Goal: Obtain resource: Download file/media

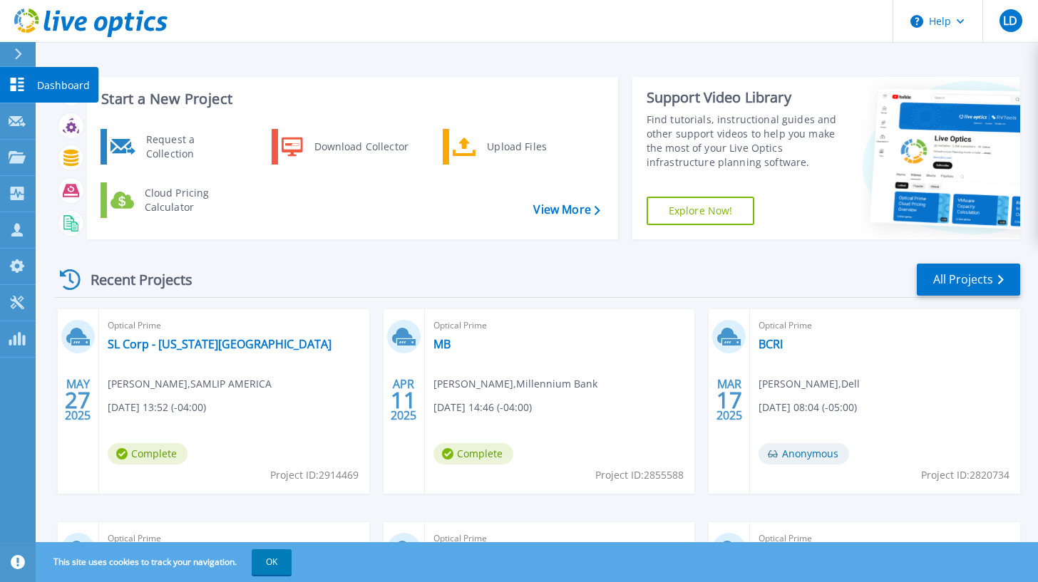
click at [7, 80] on link "Dashboard Dashboard" at bounding box center [18, 85] width 36 height 36
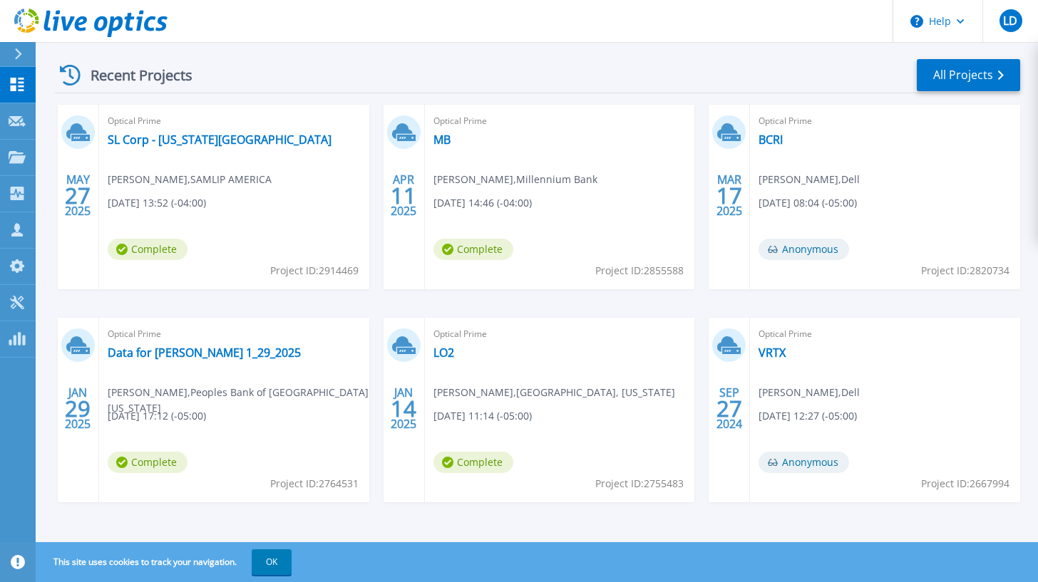
scroll to position [207, 0]
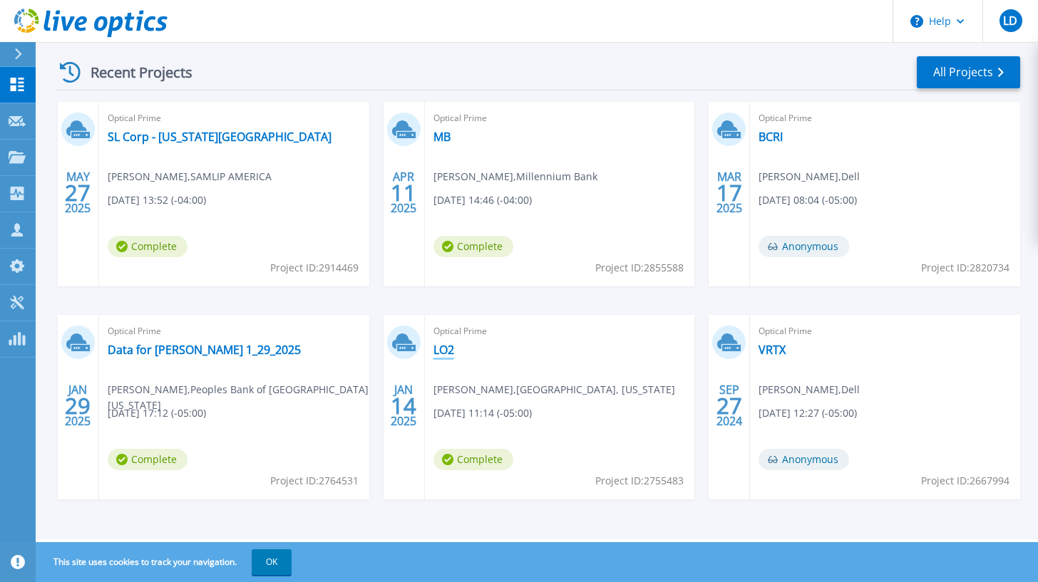
click at [442, 351] on link "LO2" at bounding box center [443, 350] width 21 height 14
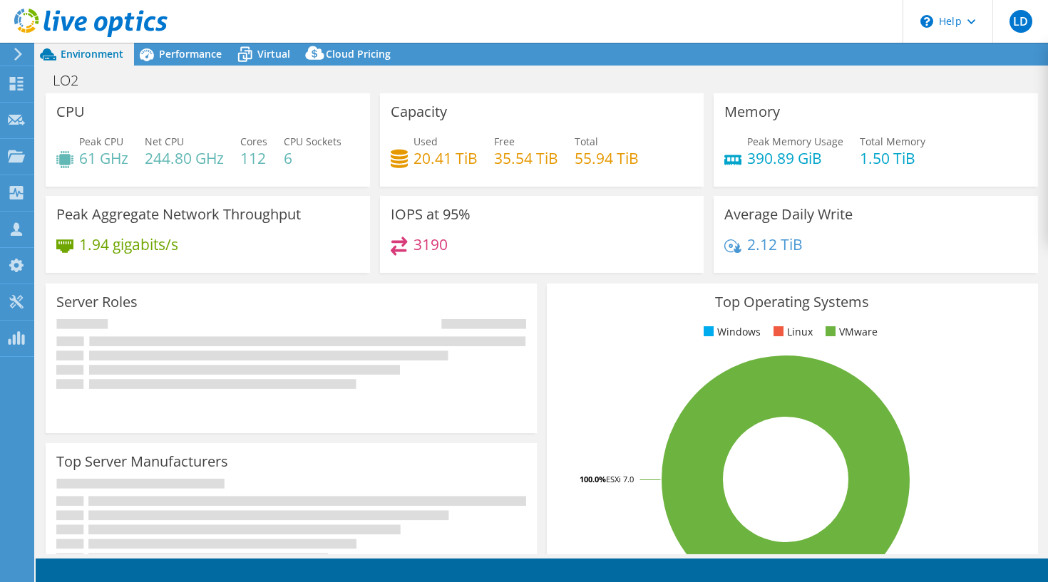
select select "USD"
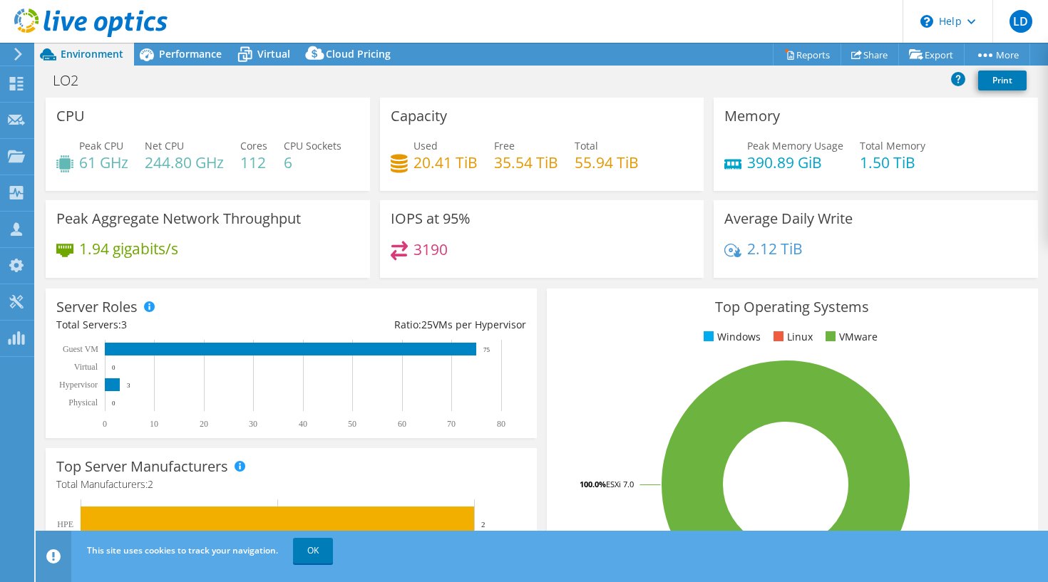
click at [813, 56] on link "Reports" at bounding box center [807, 54] width 68 height 22
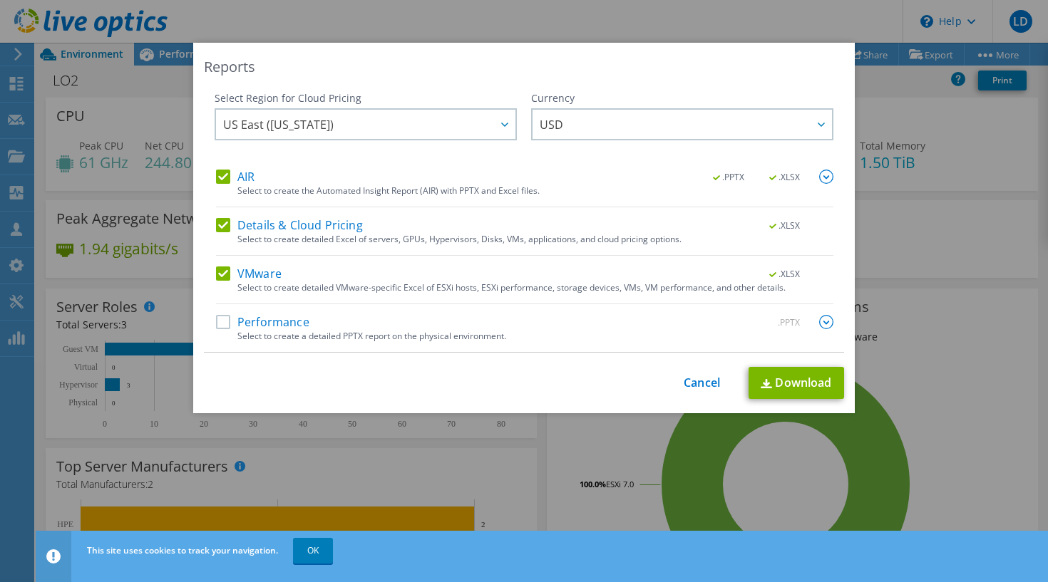
click at [217, 227] on label "Details & Cloud Pricing" at bounding box center [289, 225] width 147 height 14
click at [0, 0] on input "Details & Cloud Pricing" at bounding box center [0, 0] width 0 height 0
click at [216, 173] on label "AIR" at bounding box center [235, 177] width 38 height 14
click at [0, 0] on input "AIR" at bounding box center [0, 0] width 0 height 0
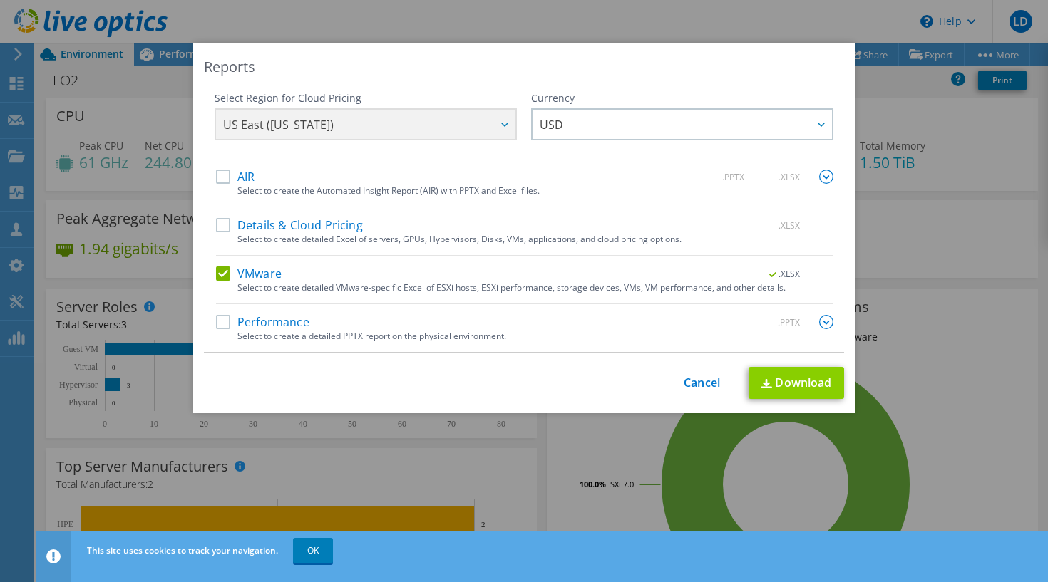
click at [796, 384] on link "Download" at bounding box center [797, 383] width 96 height 32
click at [699, 386] on link "Cancel" at bounding box center [702, 383] width 36 height 14
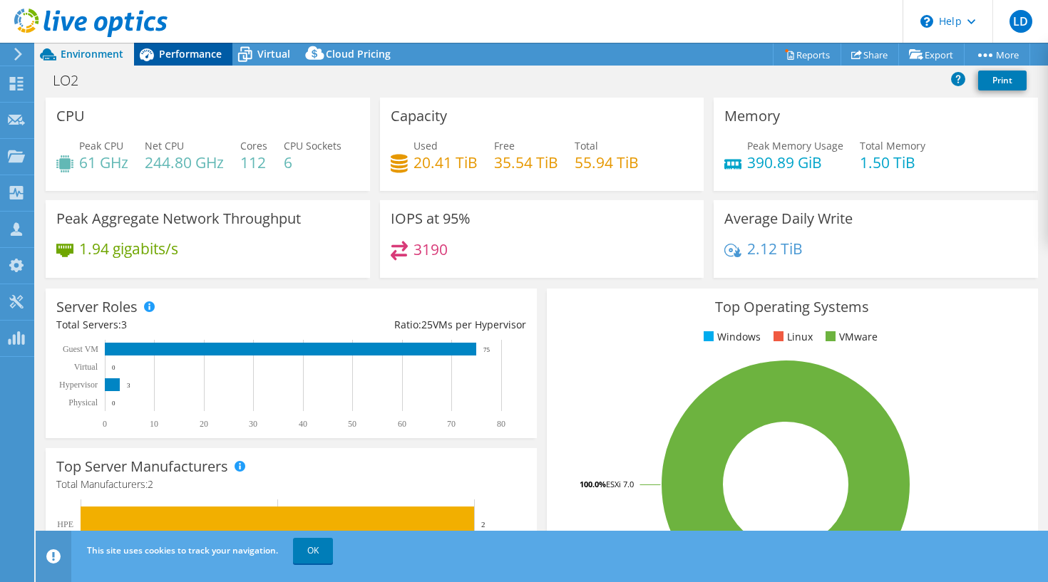
click at [180, 46] on div "Performance" at bounding box center [183, 54] width 98 height 23
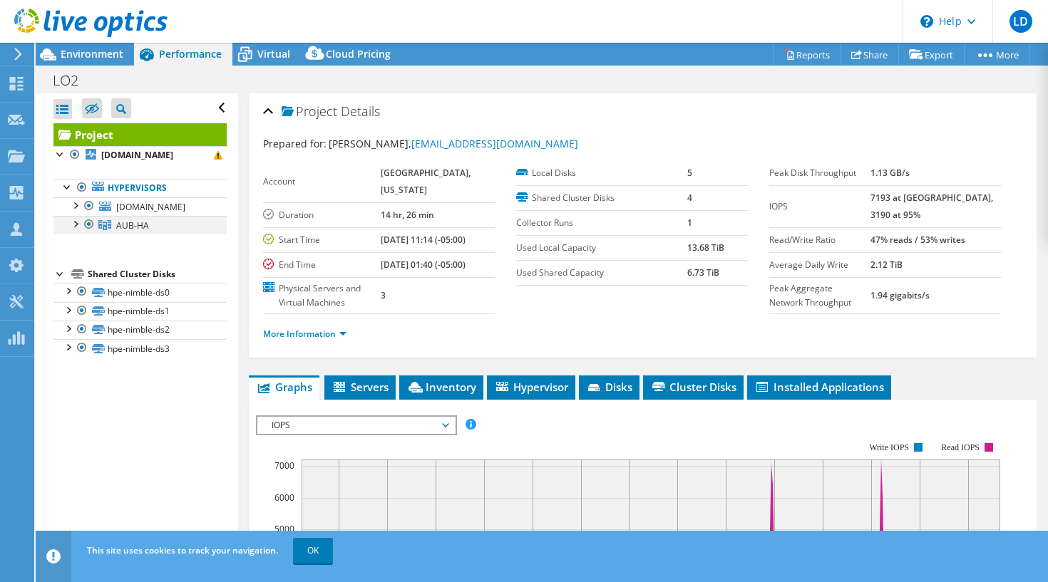
click at [76, 225] on div at bounding box center [75, 223] width 14 height 14
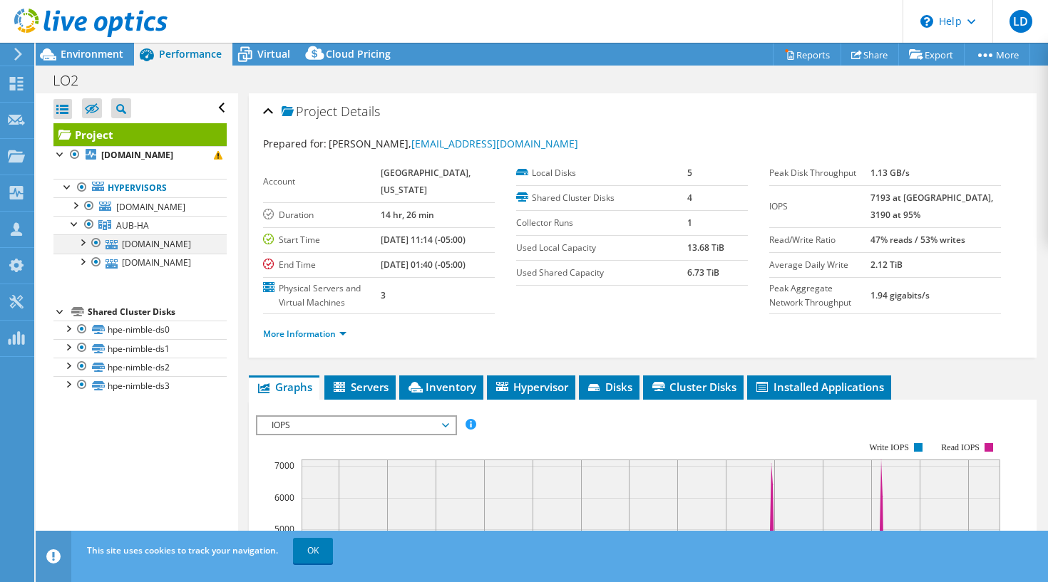
click at [83, 245] on div at bounding box center [82, 242] width 14 height 14
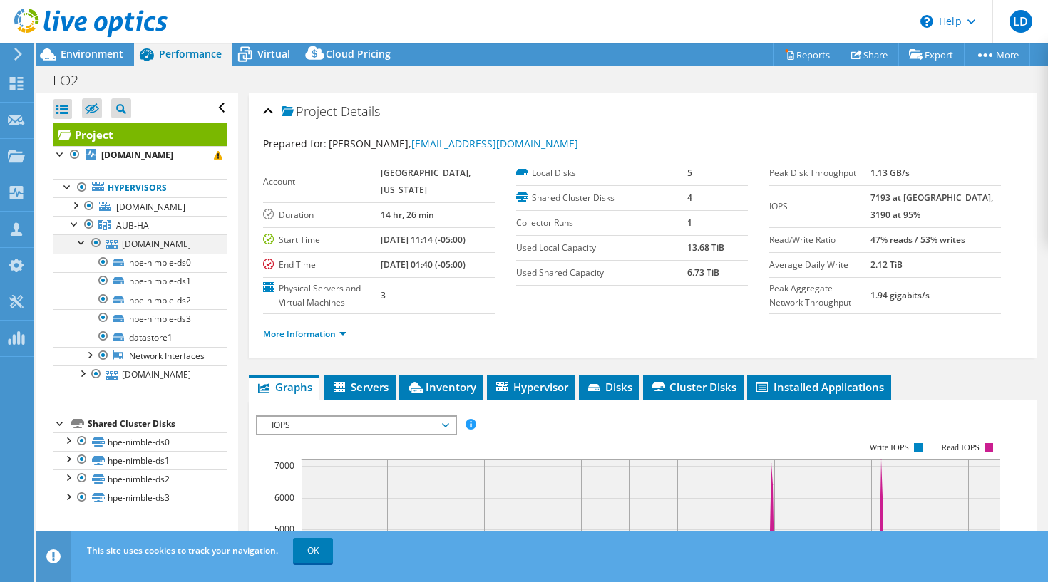
click at [81, 245] on div at bounding box center [82, 242] width 14 height 14
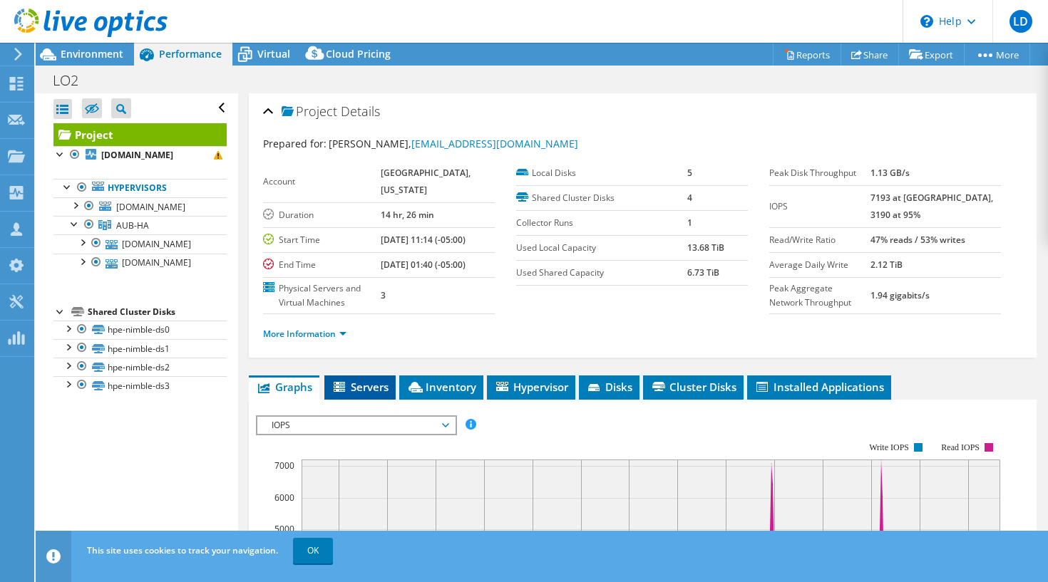
click at [352, 394] on span "Servers" at bounding box center [360, 387] width 57 height 14
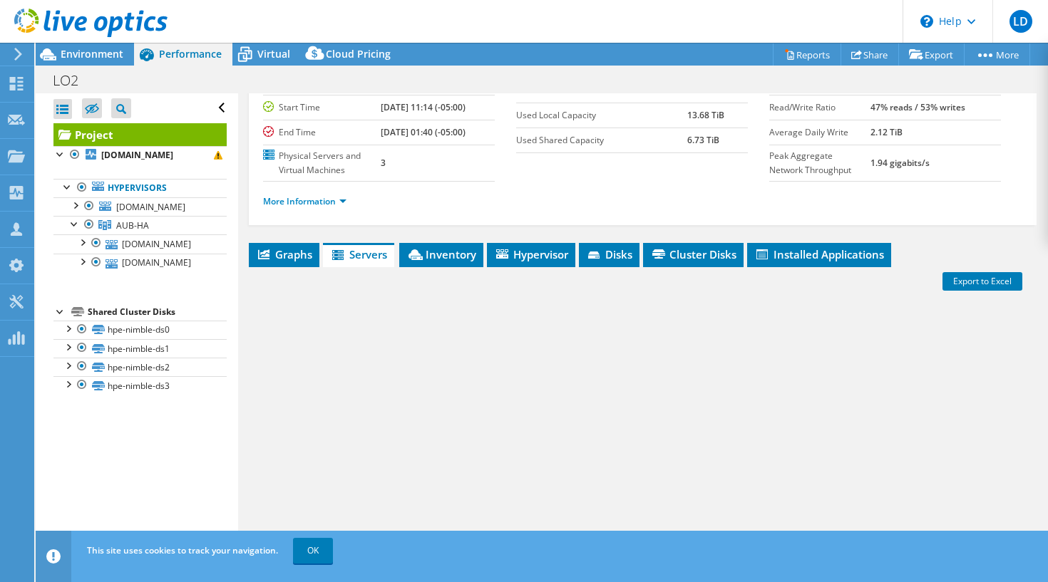
scroll to position [220, 0]
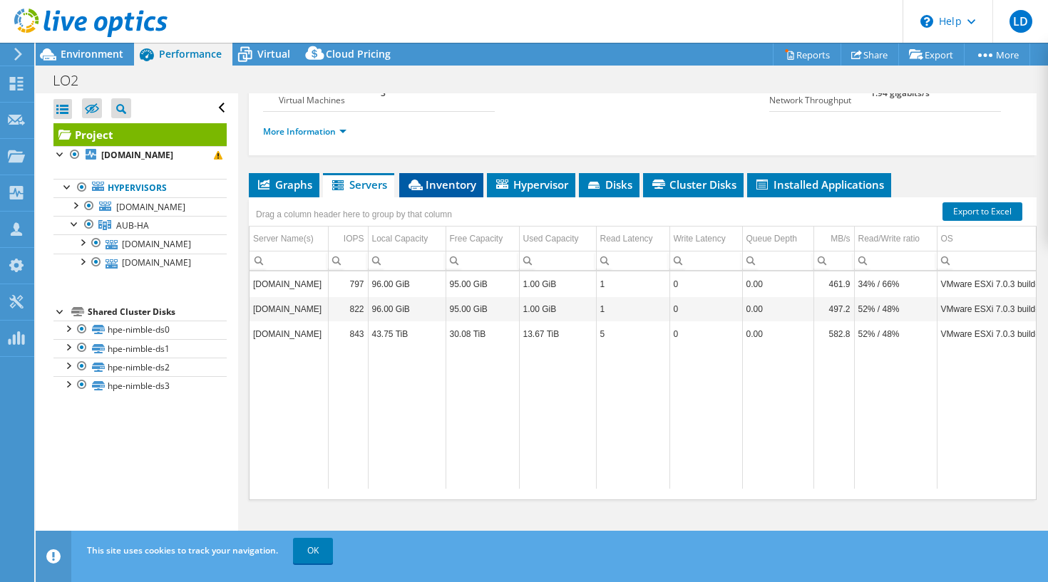
click at [450, 183] on span "Inventory" at bounding box center [441, 185] width 70 height 14
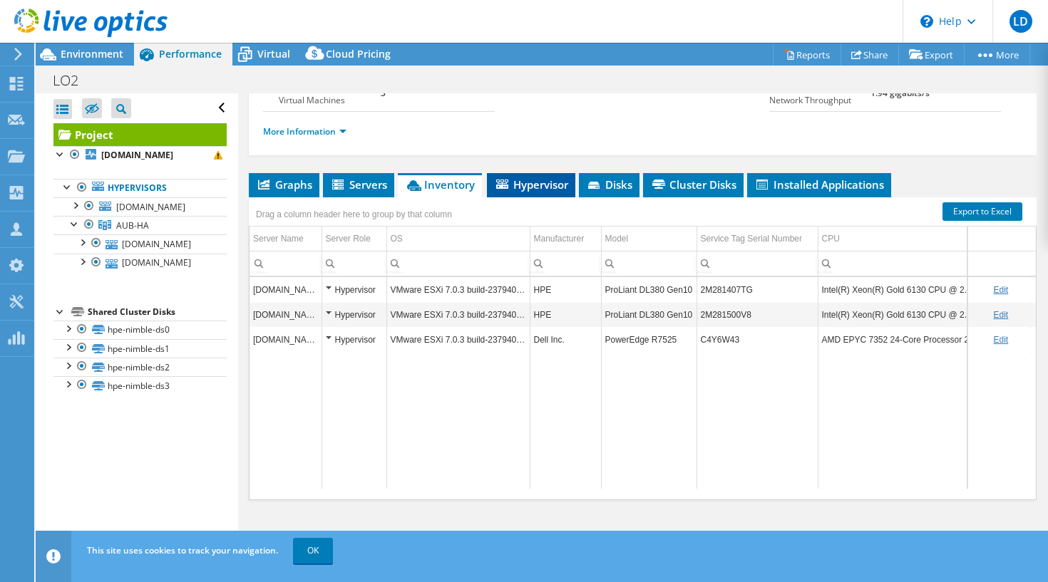
click at [535, 188] on span "Hypervisor" at bounding box center [531, 185] width 74 height 14
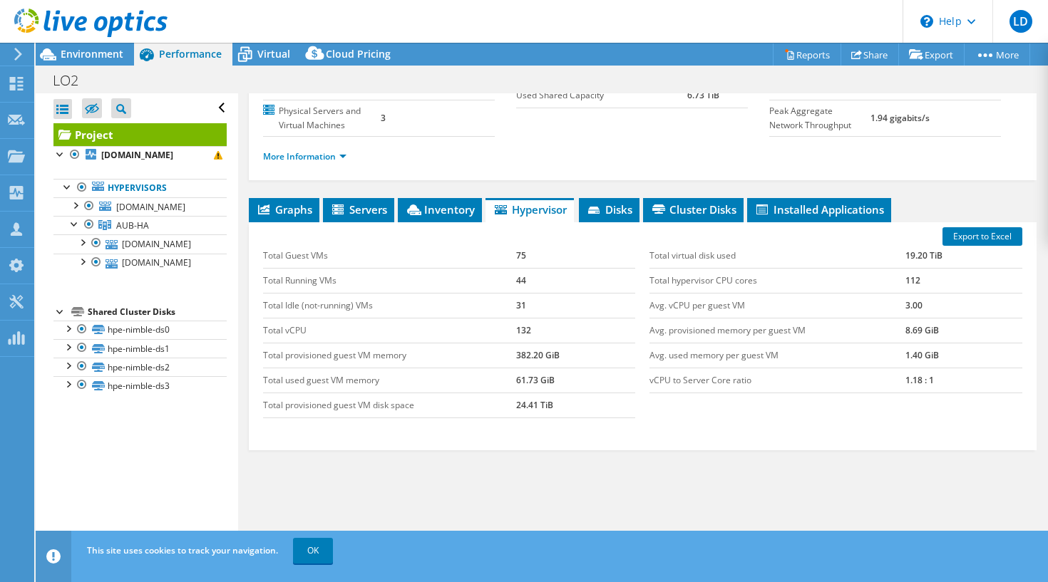
scroll to position [158, 0]
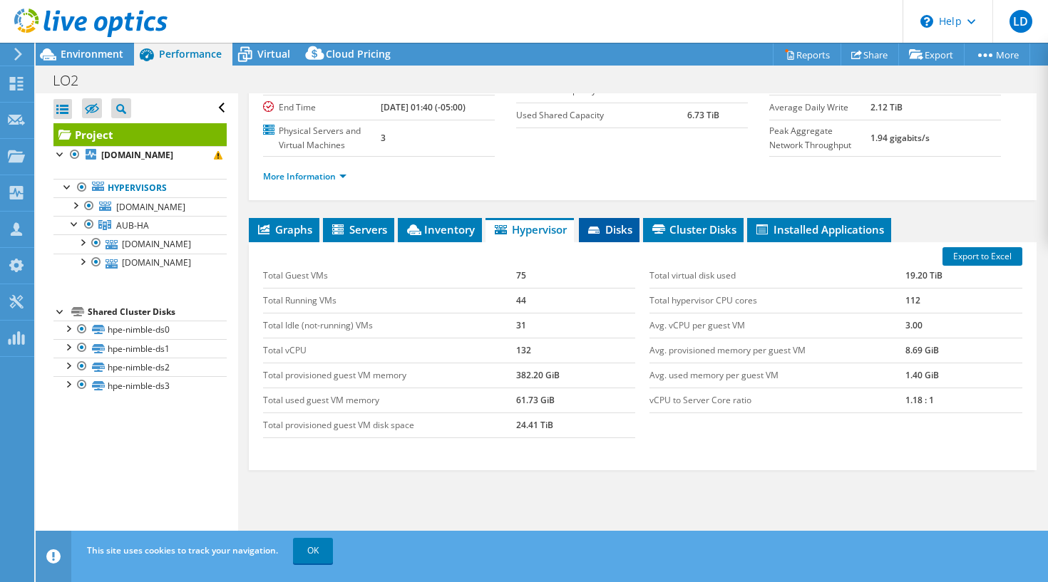
click at [615, 237] on span "Disks" at bounding box center [609, 229] width 46 height 14
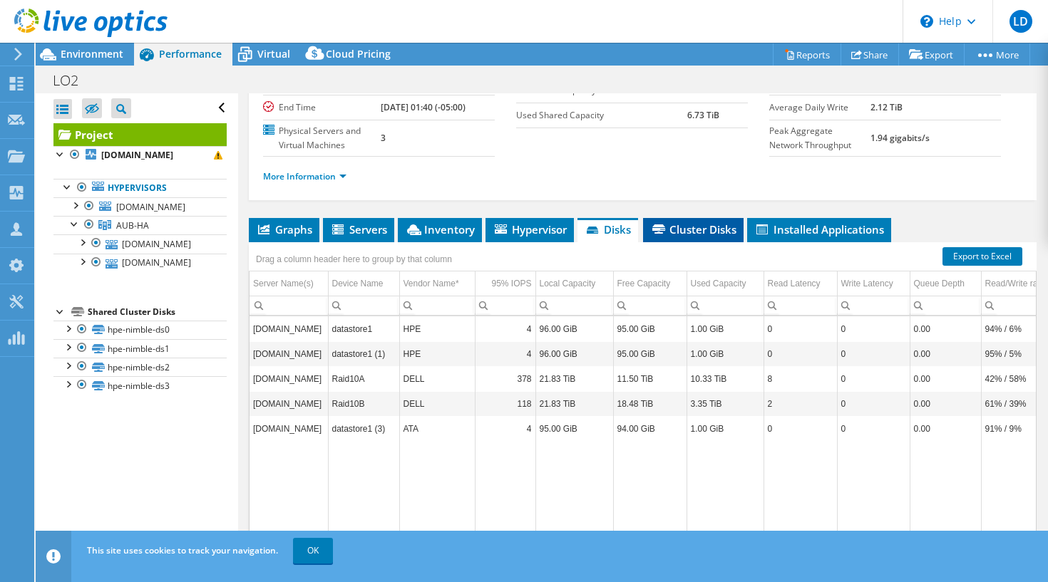
click at [684, 237] on span "Cluster Disks" at bounding box center [693, 229] width 86 height 14
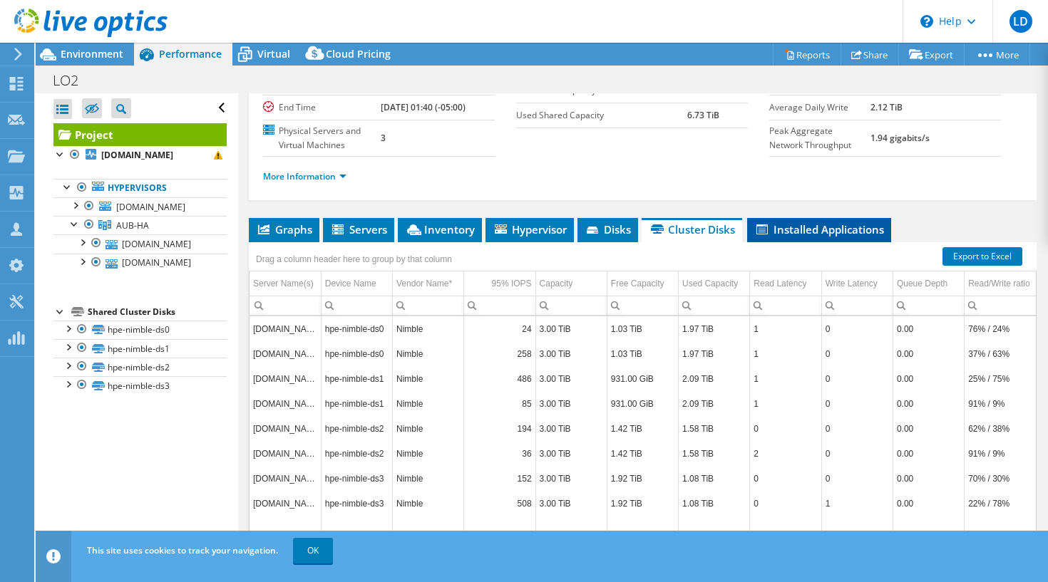
click at [824, 237] on span "Installed Applications" at bounding box center [819, 229] width 130 height 14
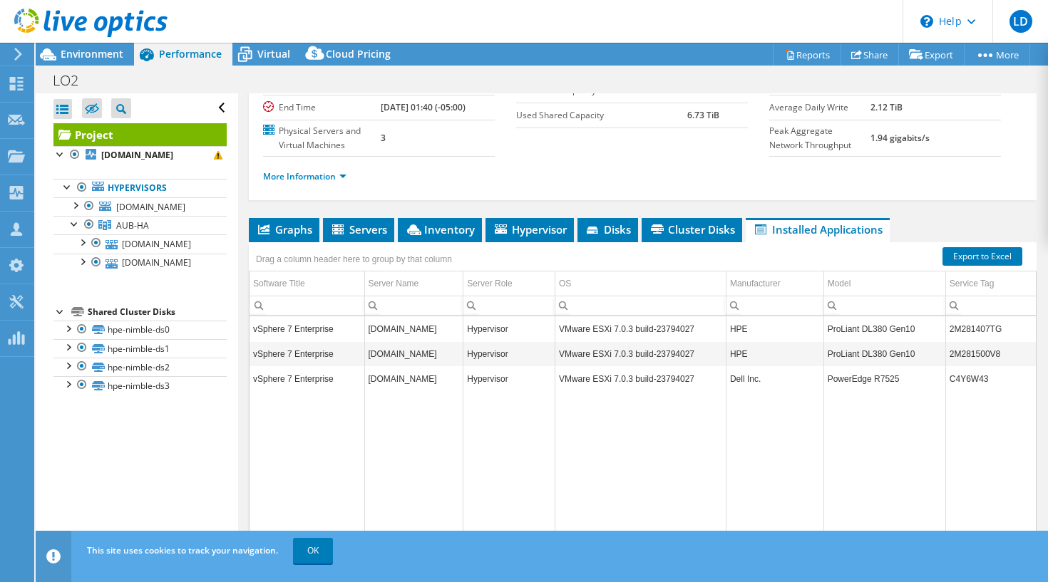
scroll to position [0, 0]
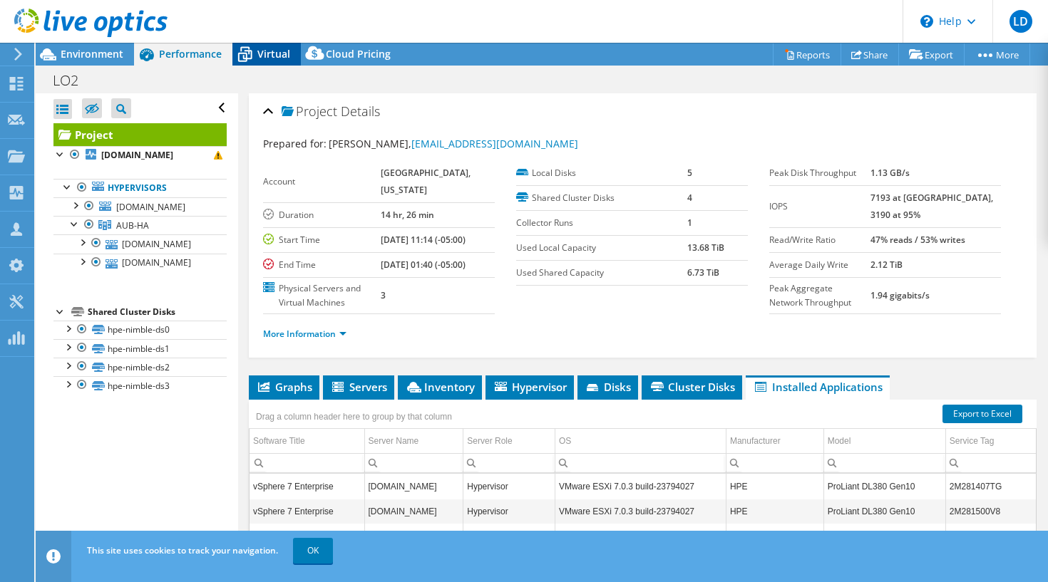
click at [267, 51] on span "Virtual" at bounding box center [273, 54] width 33 height 14
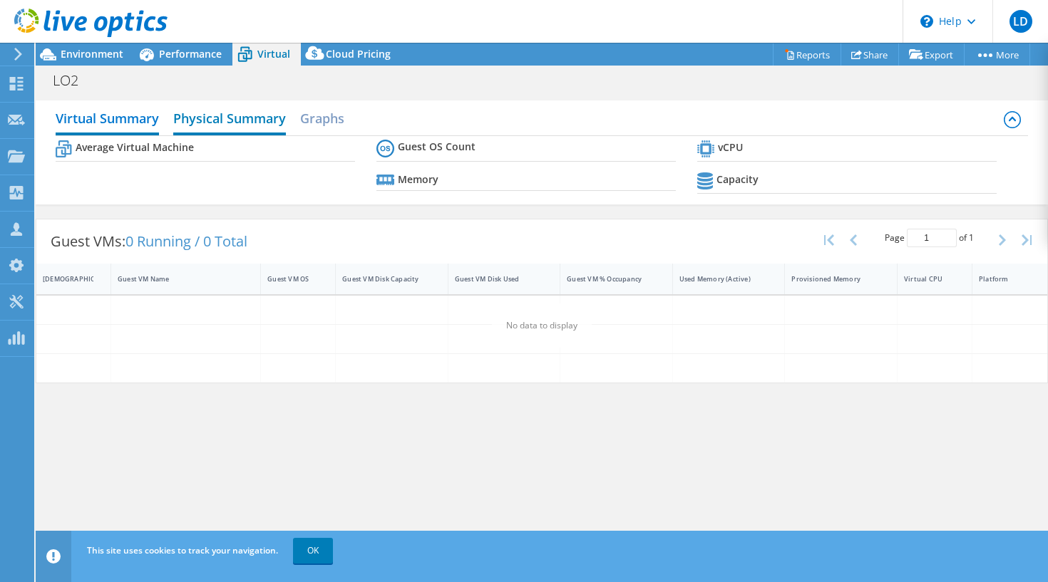
click at [213, 118] on h2 "Physical Summary" at bounding box center [229, 119] width 113 height 31
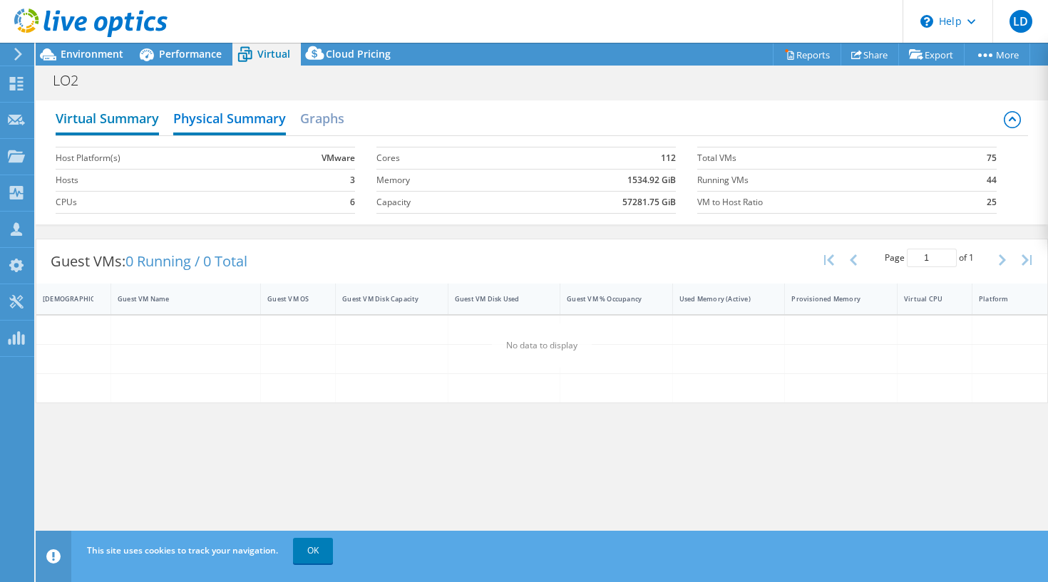
click at [121, 122] on h2 "Virtual Summary" at bounding box center [107, 119] width 103 height 31
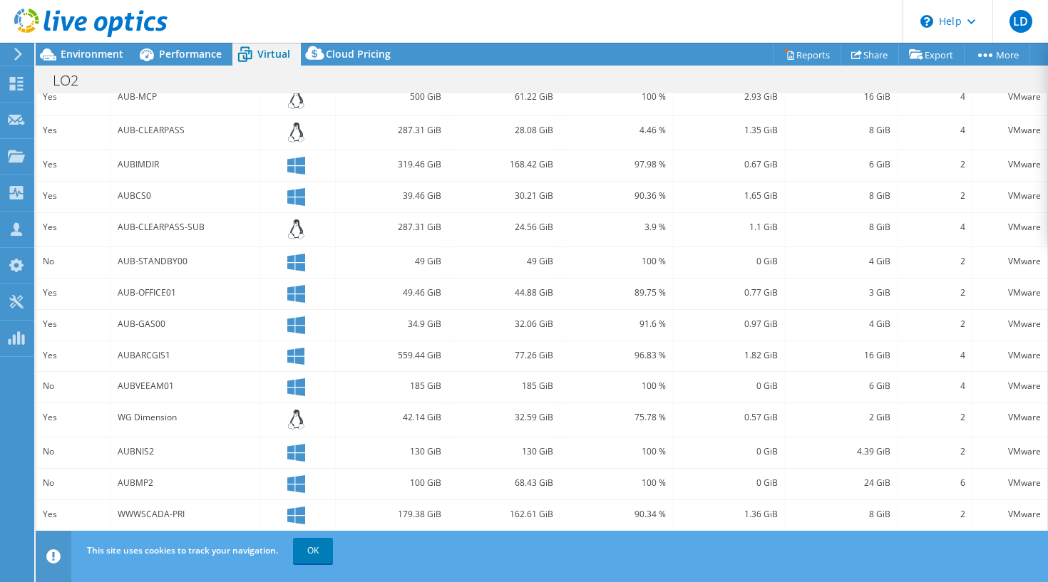
scroll to position [384, 0]
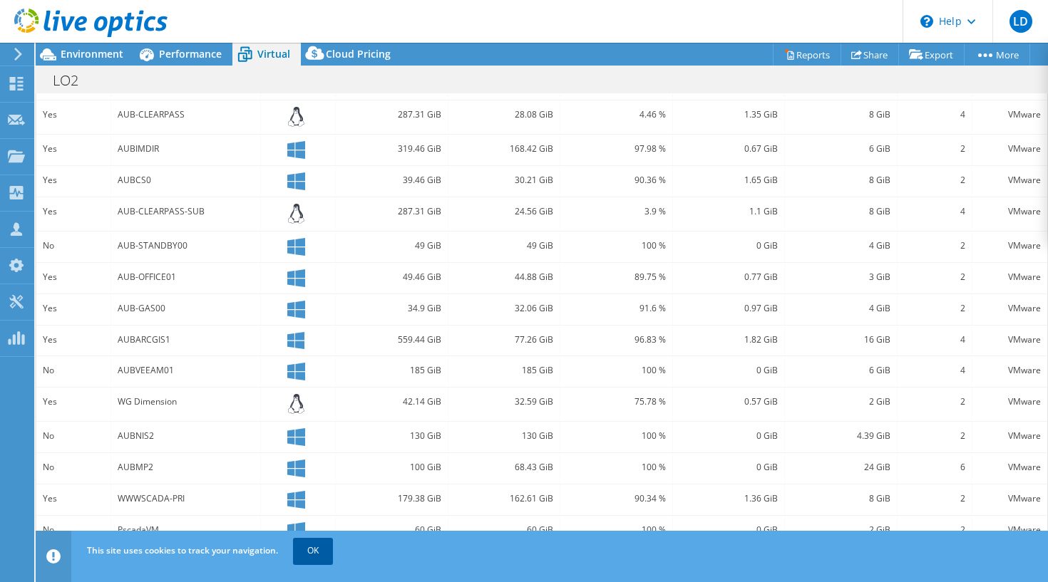
click at [322, 553] on link "OK" at bounding box center [313, 551] width 40 height 26
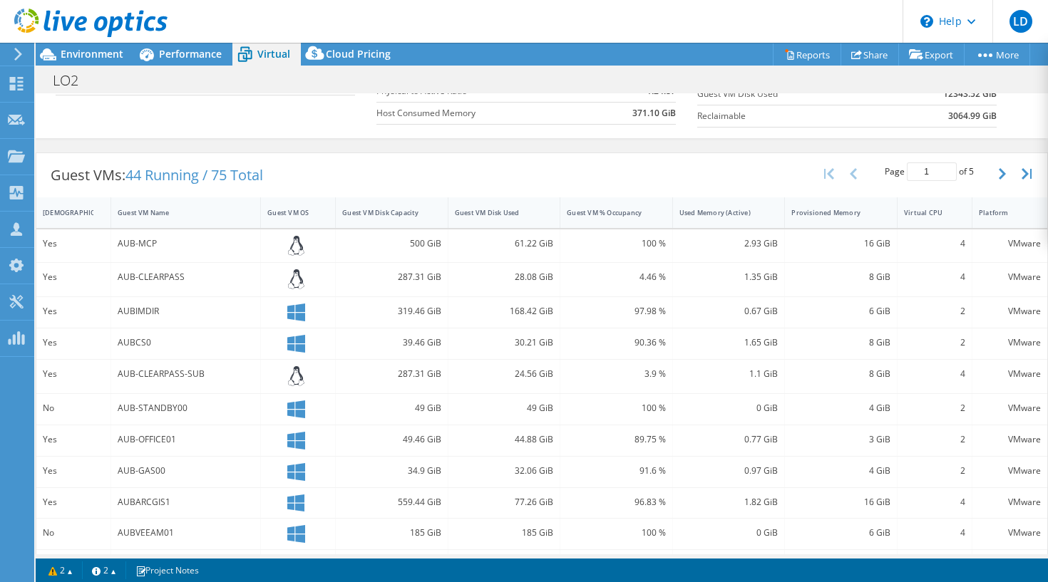
scroll to position [220, 0]
click at [999, 173] on icon "button" at bounding box center [1002, 174] width 7 height 11
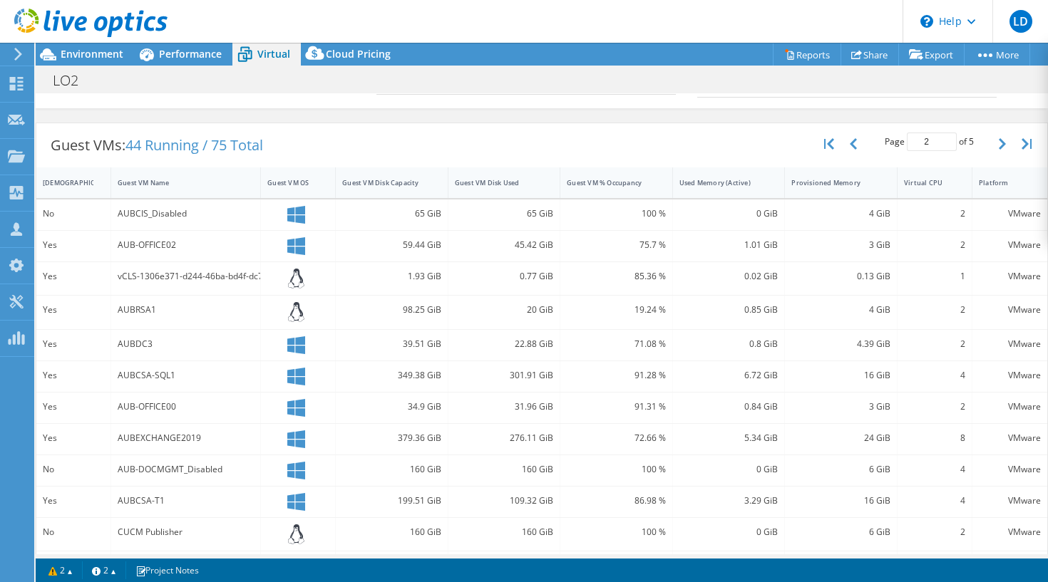
scroll to position [244, 0]
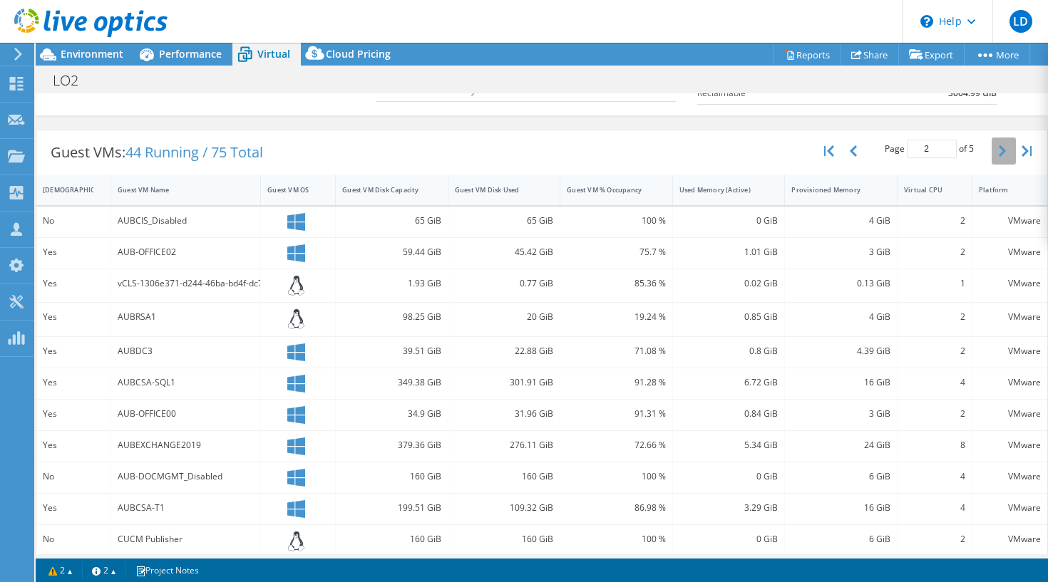
click at [999, 152] on icon "button" at bounding box center [1002, 150] width 7 height 11
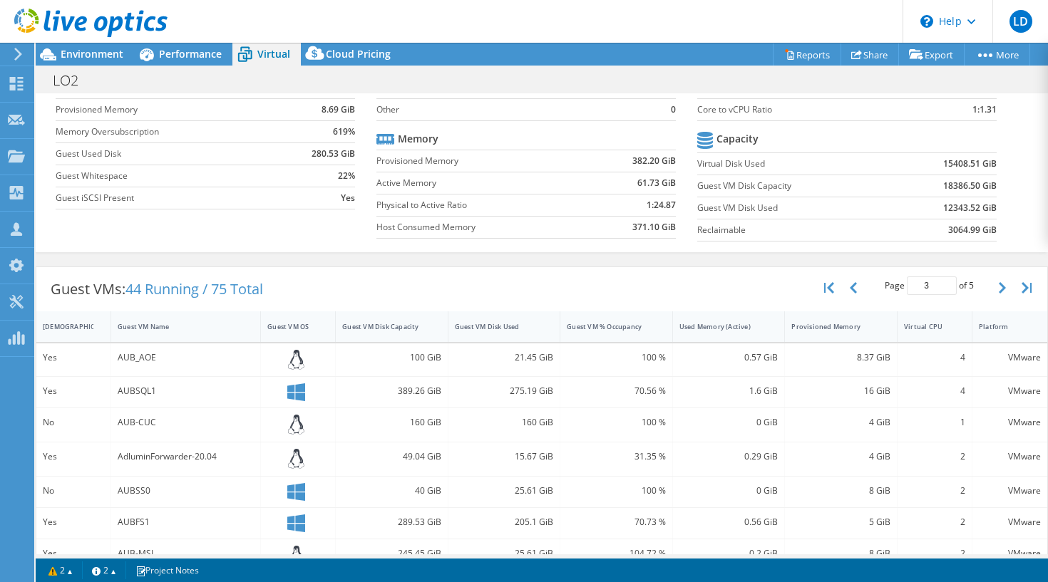
scroll to position [0, 0]
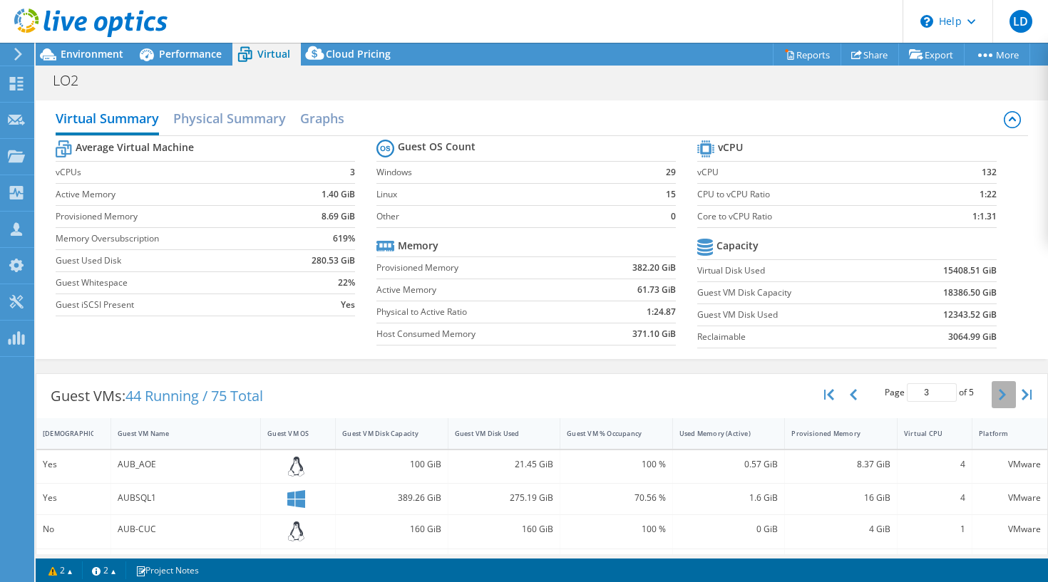
click at [999, 394] on icon "button" at bounding box center [1002, 394] width 7 height 11
click at [999, 398] on icon "button" at bounding box center [1002, 394] width 7 height 11
type input "5"
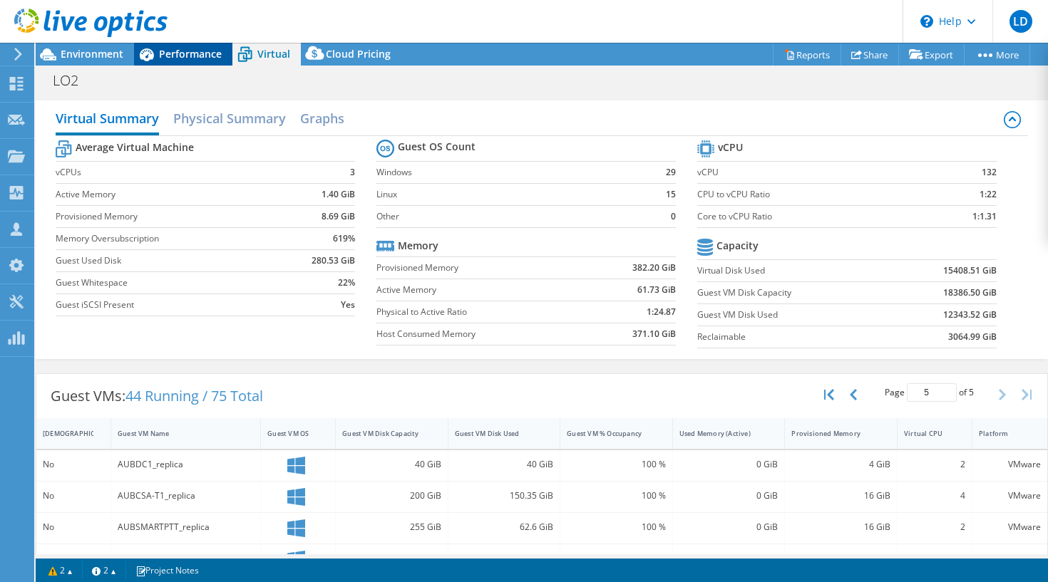
click at [195, 51] on span "Performance" at bounding box center [190, 54] width 63 height 14
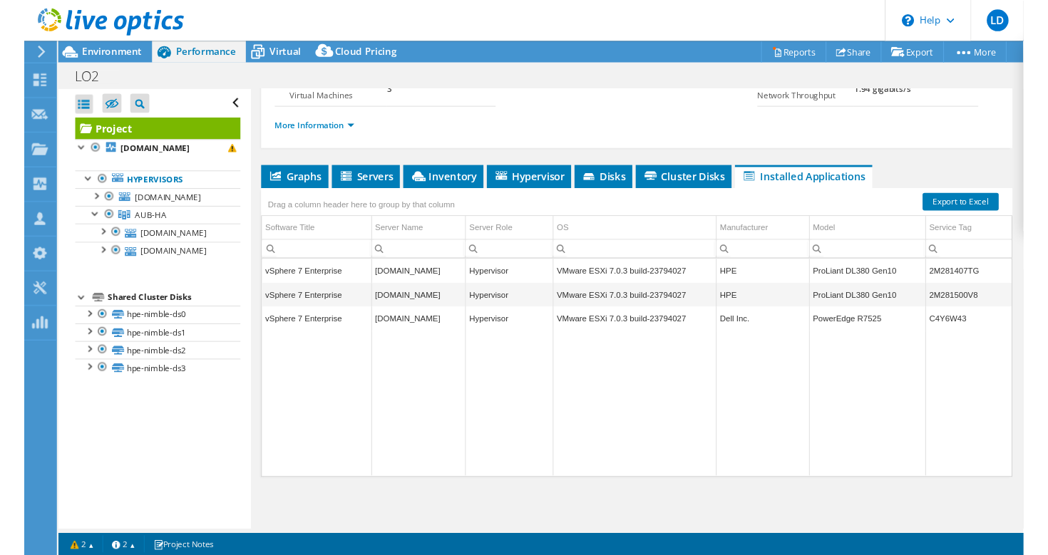
scroll to position [220, 0]
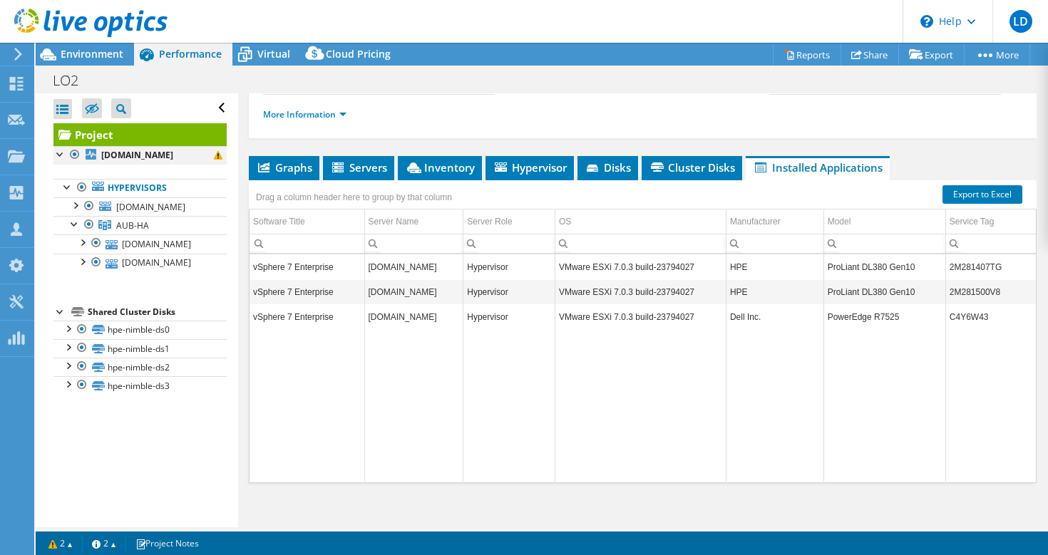
click at [58, 155] on div at bounding box center [60, 153] width 14 height 14
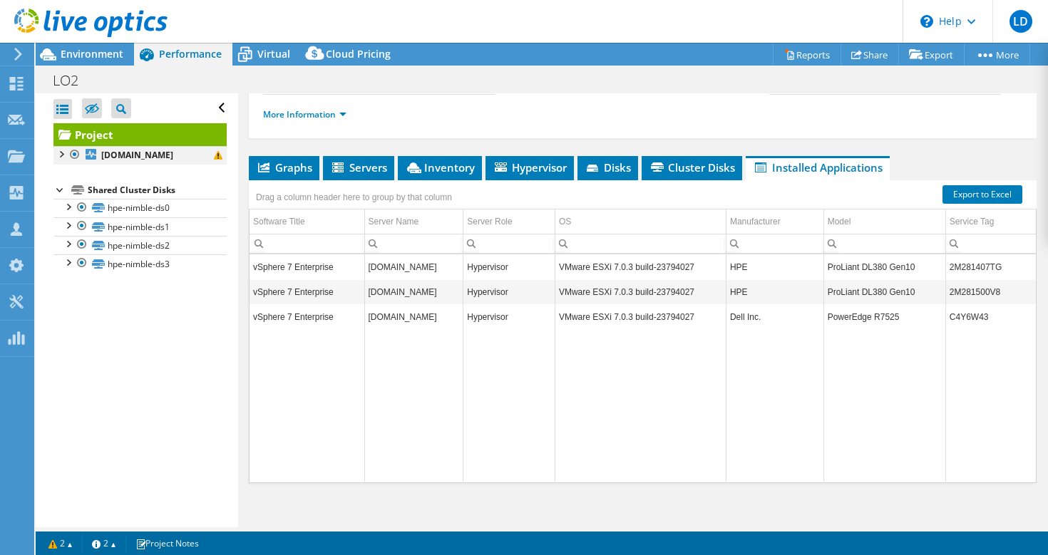
click at [60, 155] on div at bounding box center [60, 153] width 14 height 14
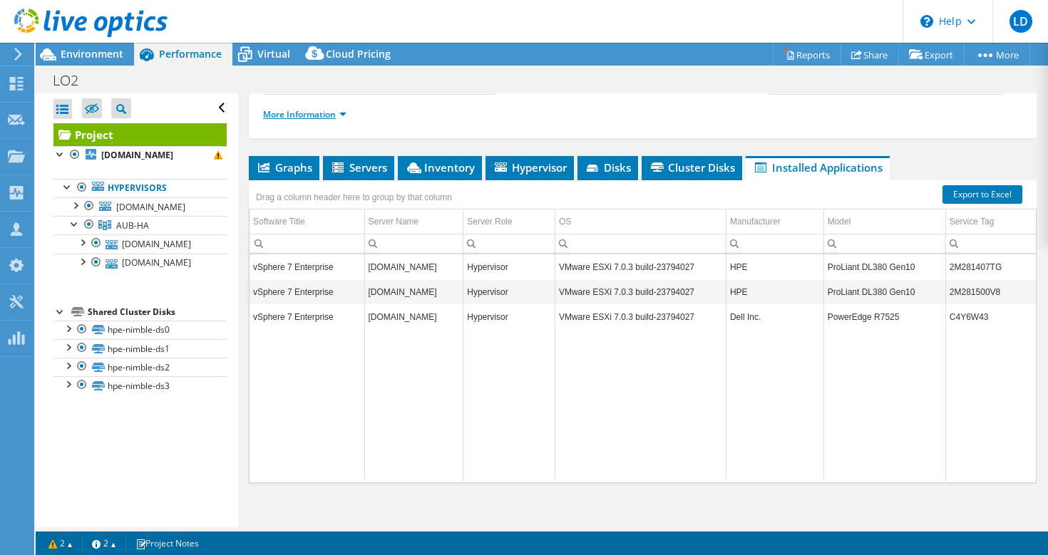
click at [343, 120] on link "More Information" at bounding box center [304, 114] width 83 height 12
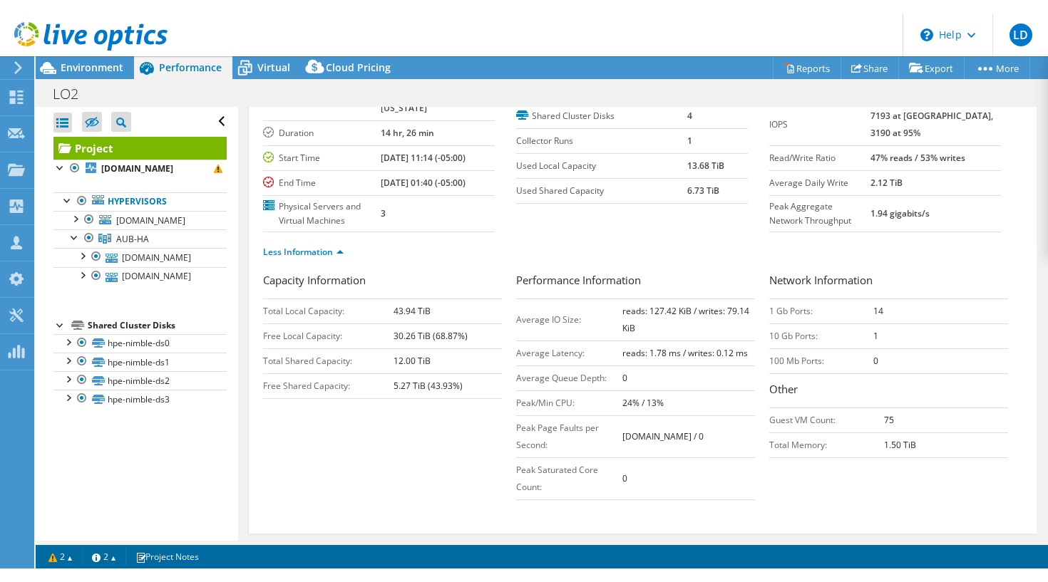
scroll to position [0, 0]
